Goal: Browse casually: Explore the website without a specific task or goal

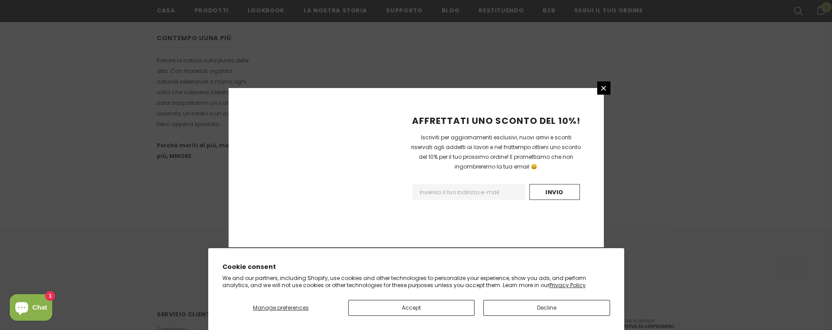
scroll to position [578, 0]
